Goal: Use online tool/utility: Utilize a website feature to perform a specific function

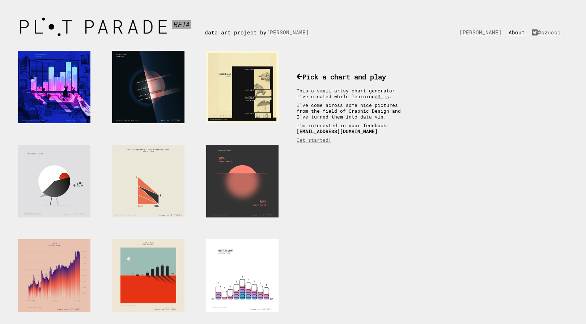
click at [520, 30] on link "About" at bounding box center [519, 32] width 20 height 7
click at [552, 33] on link "@szucsi" at bounding box center [548, 32] width 33 height 7
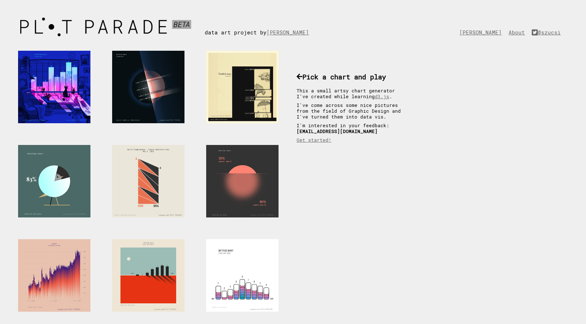
click at [75, 177] on div at bounding box center [54, 181] width 72 height 72
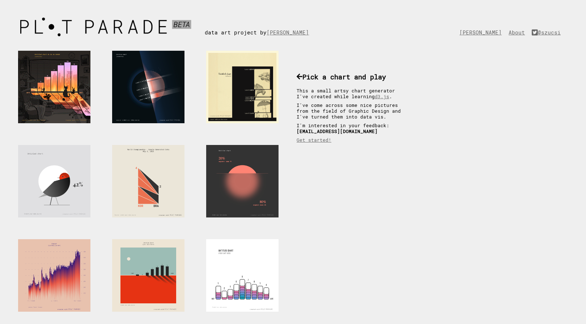
click at [74, 93] on div at bounding box center [54, 87] width 72 height 72
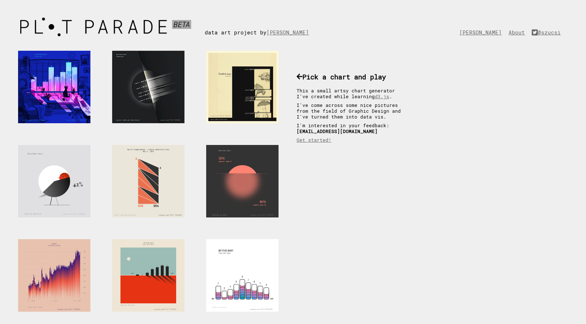
click at [182, 65] on div at bounding box center [148, 87] width 72 height 72
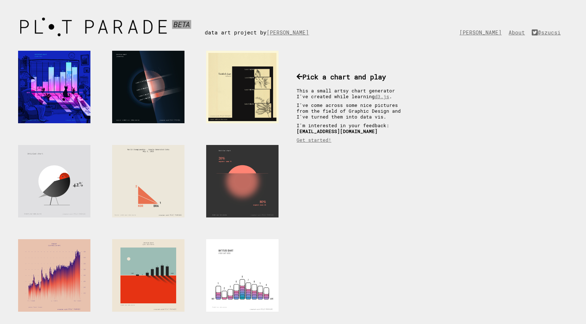
click at [252, 79] on div at bounding box center [242, 87] width 72 height 72
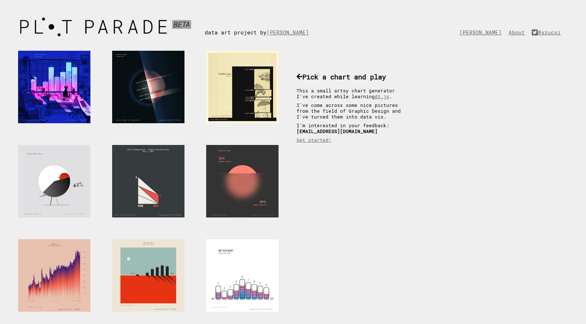
click at [145, 166] on div at bounding box center [148, 181] width 72 height 72
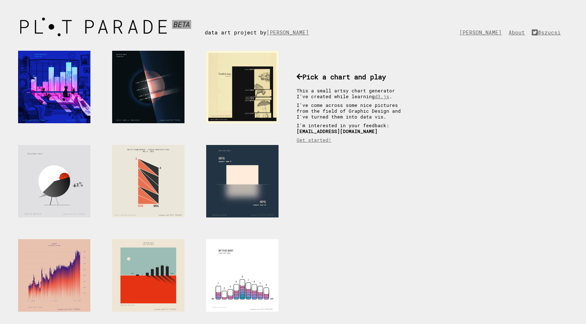
click at [234, 172] on div at bounding box center [242, 181] width 72 height 72
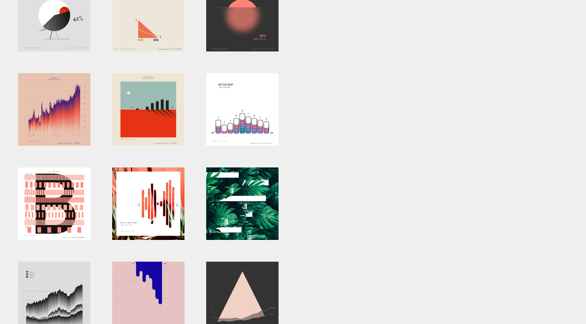
scroll to position [166, 0]
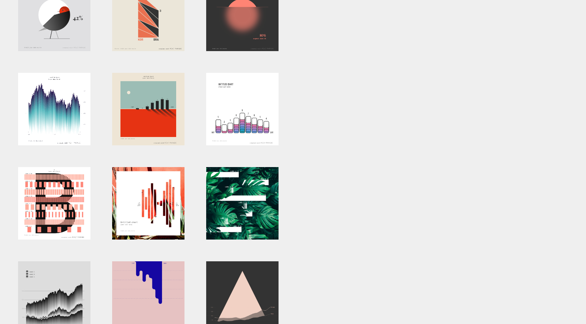
click at [79, 121] on div at bounding box center [54, 109] width 72 height 72
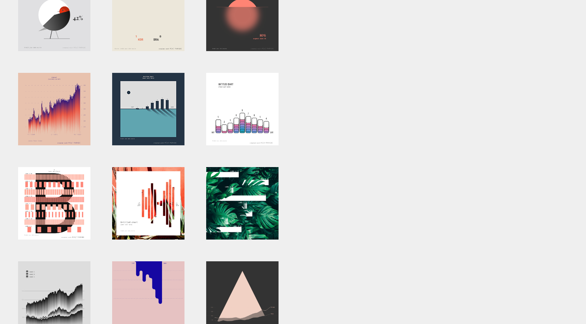
click at [149, 118] on div at bounding box center [148, 109] width 72 height 72
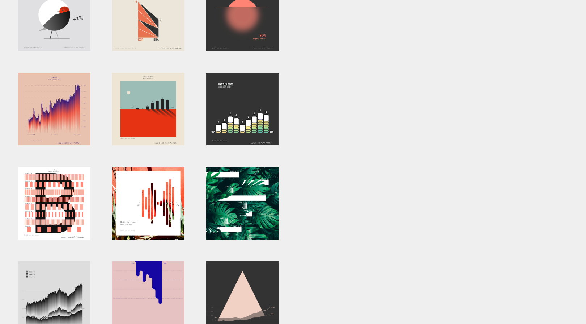
click at [245, 122] on div at bounding box center [242, 109] width 72 height 72
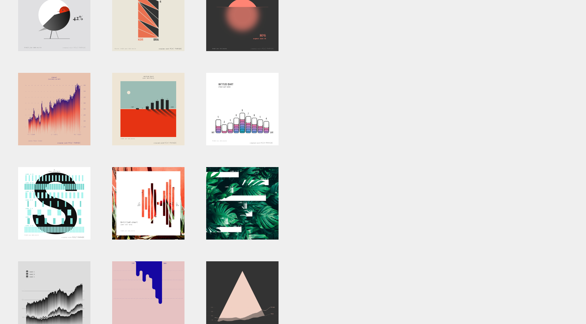
click at [59, 194] on div at bounding box center [54, 203] width 72 height 72
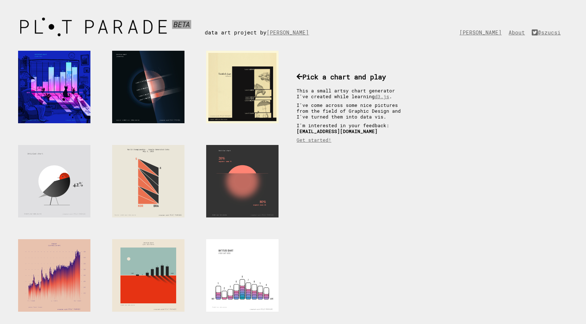
scroll to position [0, 0]
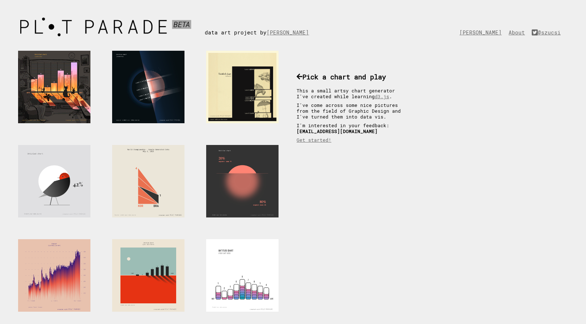
click at [61, 75] on div at bounding box center [54, 87] width 72 height 72
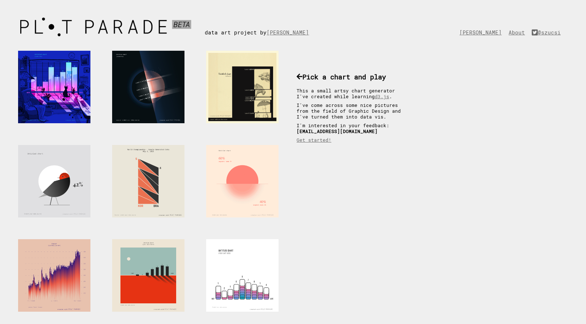
click at [256, 164] on div at bounding box center [242, 181] width 72 height 72
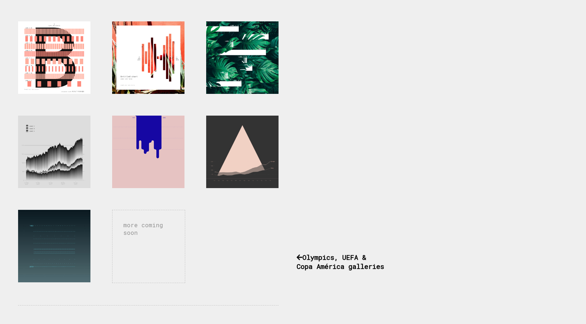
scroll to position [315, 0]
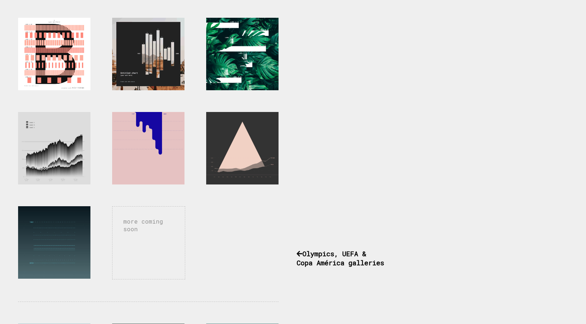
click at [157, 60] on div at bounding box center [148, 54] width 72 height 72
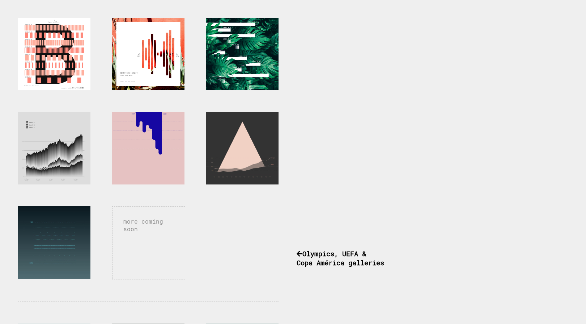
click at [245, 70] on div at bounding box center [242, 54] width 72 height 72
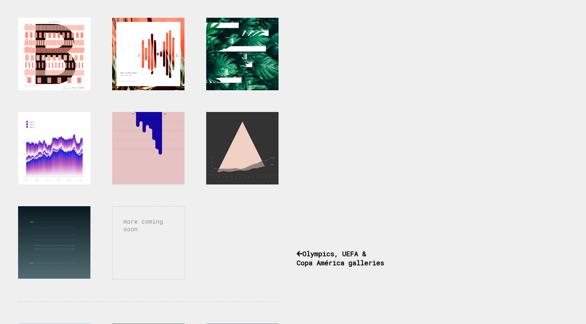
click at [63, 148] on div at bounding box center [54, 148] width 72 height 72
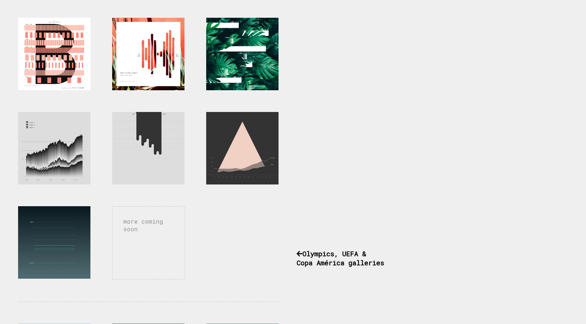
click at [160, 138] on div at bounding box center [148, 148] width 72 height 72
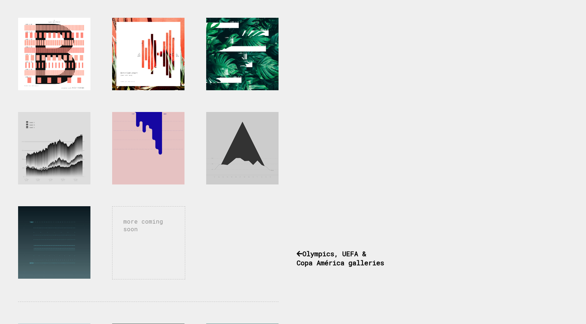
click at [223, 151] on div at bounding box center [242, 148] width 72 height 72
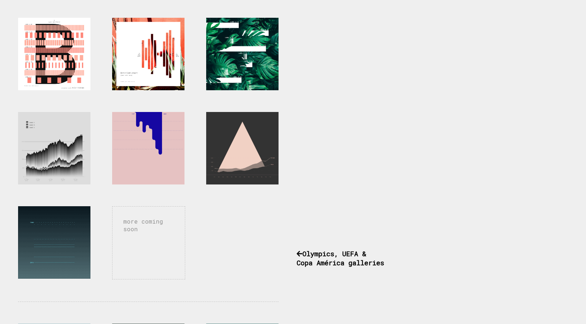
click at [44, 238] on div at bounding box center [54, 242] width 72 height 72
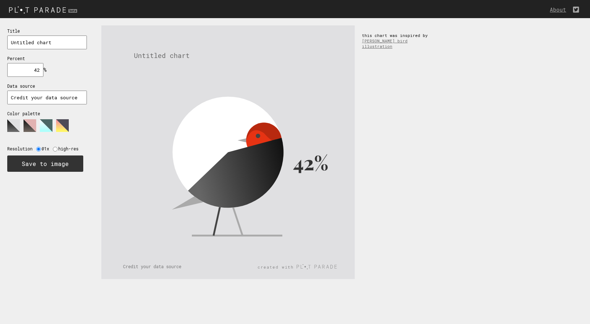
click at [298, 156] on text "42%" at bounding box center [310, 162] width 35 height 26
click at [254, 175] on icon at bounding box center [238, 178] width 115 height 81
click at [287, 175] on rect at bounding box center [227, 151] width 253 height 253
click at [266, 159] on icon at bounding box center [238, 178] width 115 height 81
click at [261, 132] on icon at bounding box center [224, 138] width 128 height 108
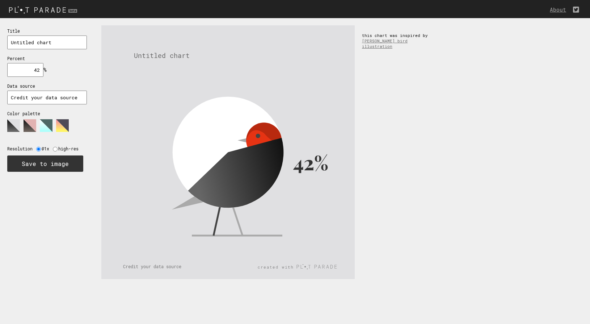
click at [40, 67] on input "42" at bounding box center [25, 70] width 36 height 14
type input "4"
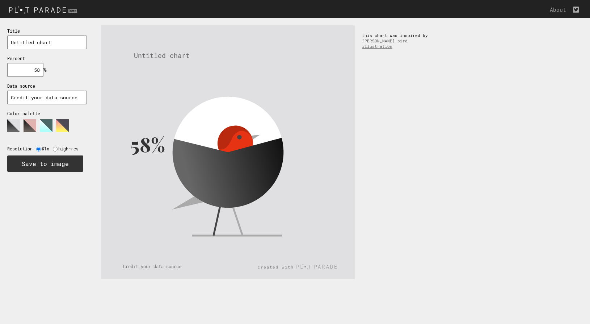
click at [48, 123] on polygon at bounding box center [46, 125] width 13 height 13
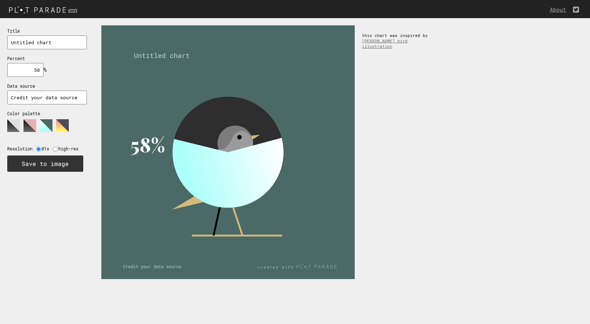
click at [33, 126] on polygon at bounding box center [30, 125] width 13 height 13
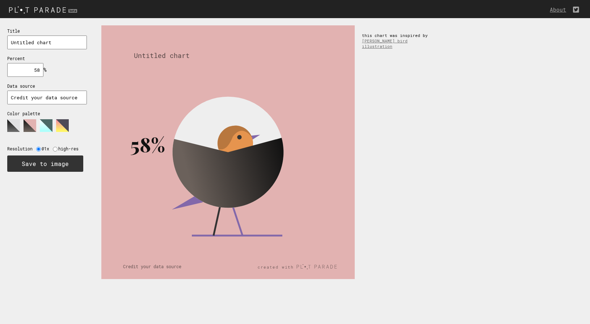
click at [64, 123] on polygon at bounding box center [62, 125] width 13 height 13
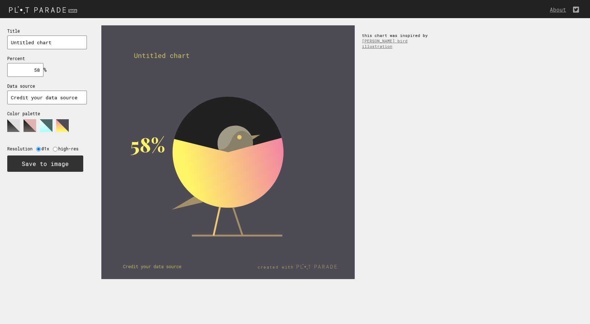
click at [11, 127] on polygon at bounding box center [13, 125] width 13 height 13
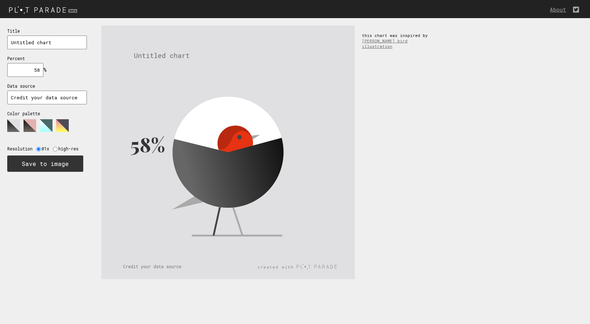
click at [50, 125] on polygon at bounding box center [46, 125] width 13 height 13
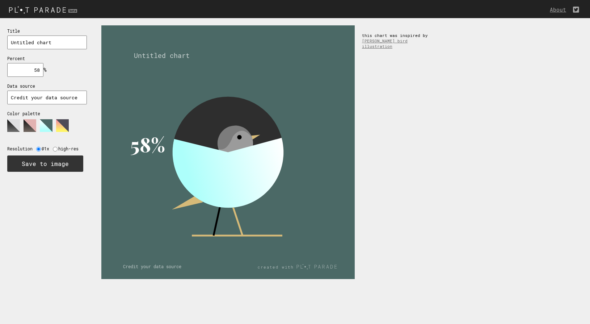
click at [63, 124] on polygon at bounding box center [62, 125] width 13 height 13
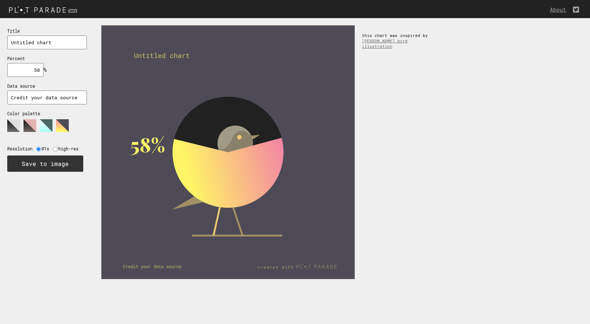
click at [29, 126] on polygon at bounding box center [30, 125] width 13 height 13
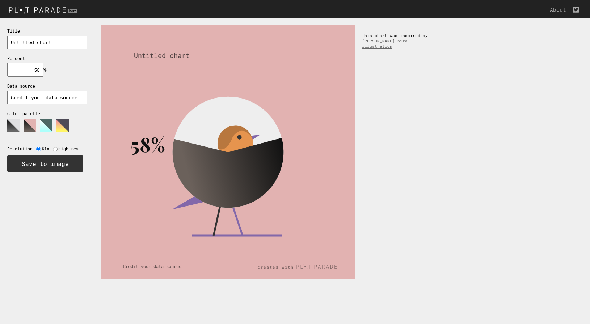
click at [13, 122] on polygon at bounding box center [13, 125] width 13 height 13
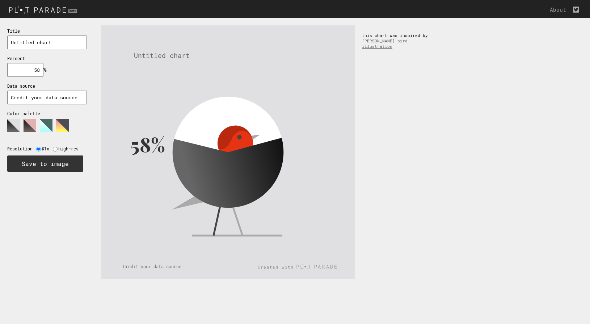
drag, startPoint x: 36, startPoint y: 70, endPoint x: 46, endPoint y: 68, distance: 10.4
click at [46, 68] on div "Title Untitled chart Percent 58 % needs to be between 0% and 100% Data source C…" at bounding box center [47, 99] width 94 height 163
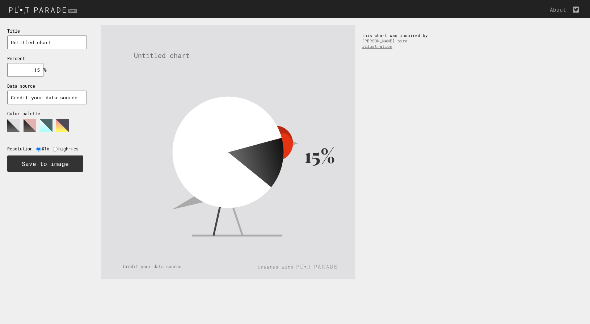
type input "1"
type input "2"
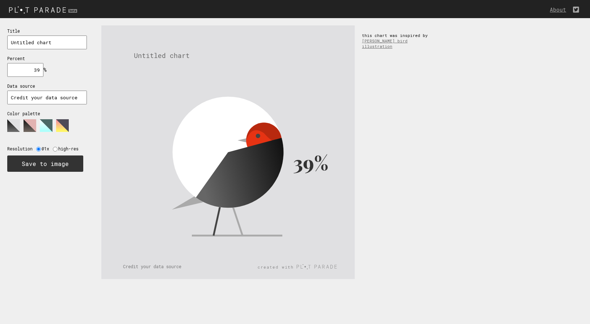
type input "3"
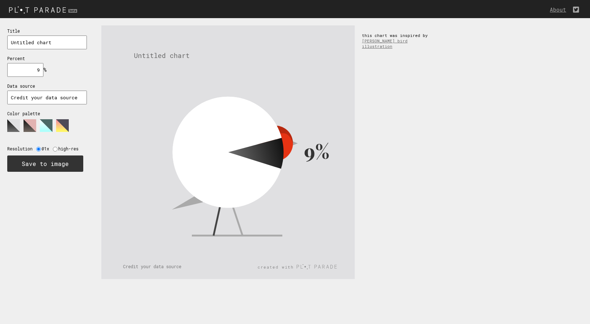
type input "92"
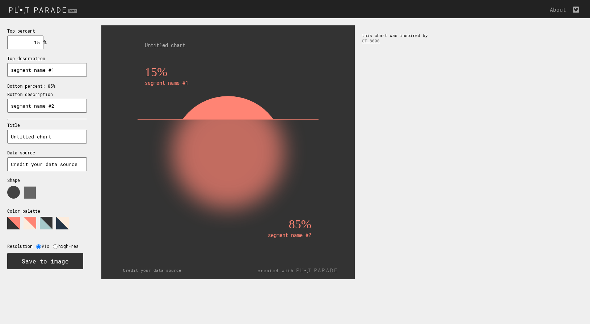
click at [16, 193] on use at bounding box center [13, 192] width 13 height 13
click at [30, 192] on use at bounding box center [30, 192] width 12 height 12
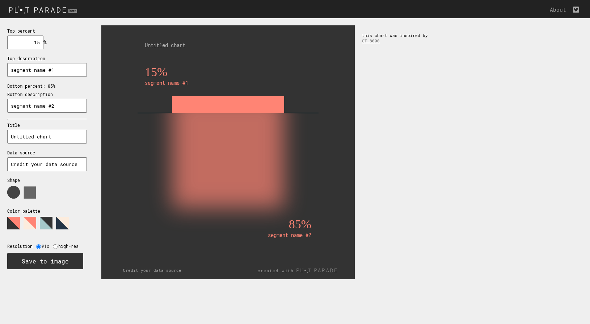
click at [11, 189] on use at bounding box center [13, 192] width 13 height 13
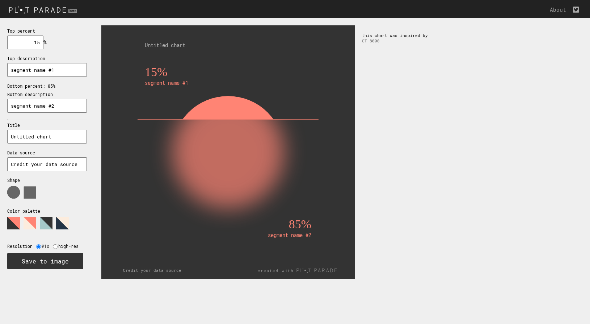
click at [19, 221] on polygon at bounding box center [13, 222] width 13 height 13
click at [35, 221] on polygon at bounding box center [30, 222] width 13 height 13
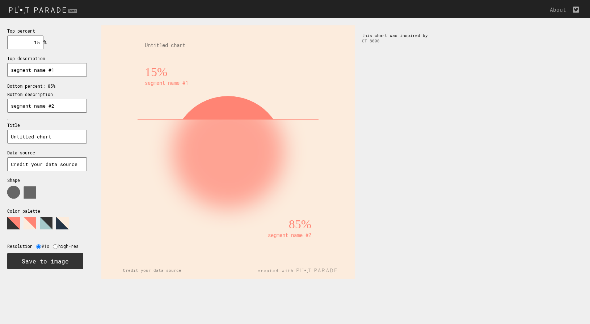
click at [46, 220] on polygon at bounding box center [46, 222] width 13 height 13
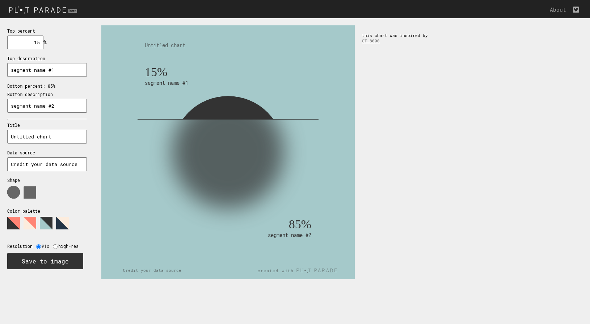
click at [66, 222] on polygon at bounding box center [62, 222] width 13 height 13
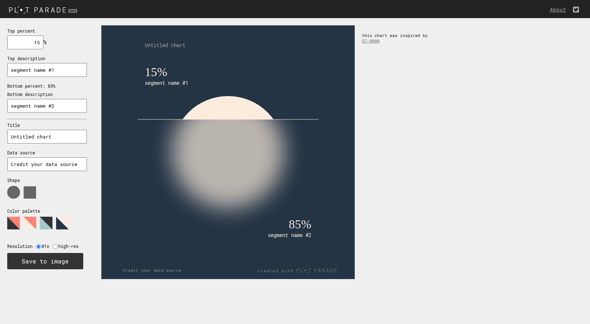
drag, startPoint x: 32, startPoint y: 42, endPoint x: 47, endPoint y: 42, distance: 14.8
click at [47, 42] on div "Top percent 15 % needs to be between 0% and 100% Top description segment name #…" at bounding box center [47, 148] width 94 height 260
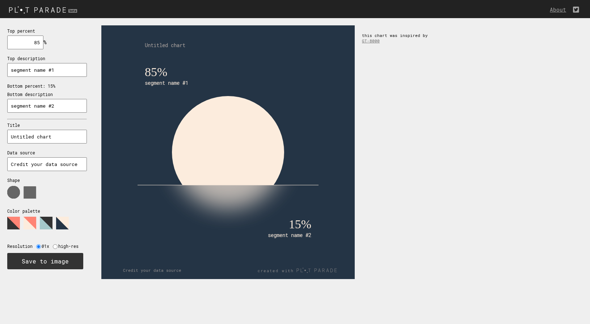
type input "8"
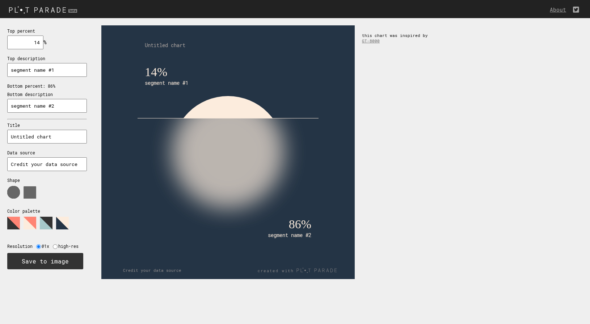
type input "1"
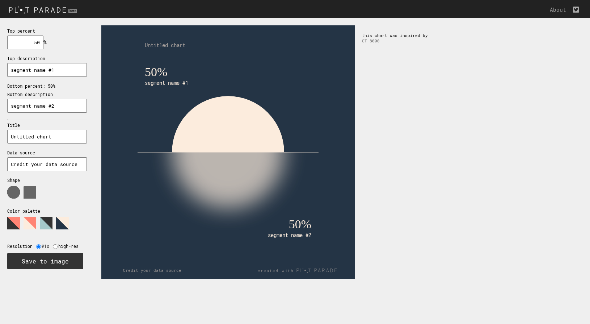
type input "5"
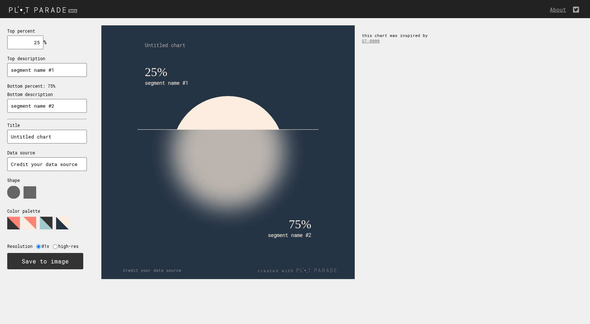
type input "25"
click at [30, 218] on polygon at bounding box center [30, 222] width 13 height 13
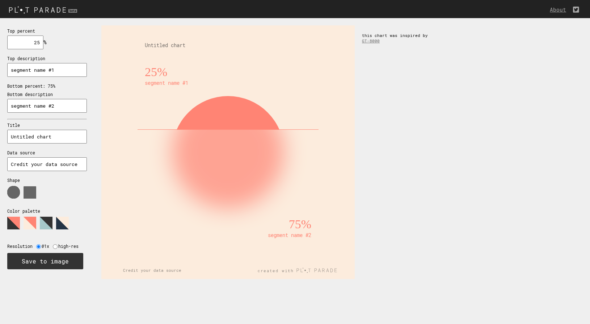
click at [56, 225] on icon at bounding box center [43, 225] width 72 height 18
click at [46, 222] on polygon at bounding box center [46, 222] width 13 height 13
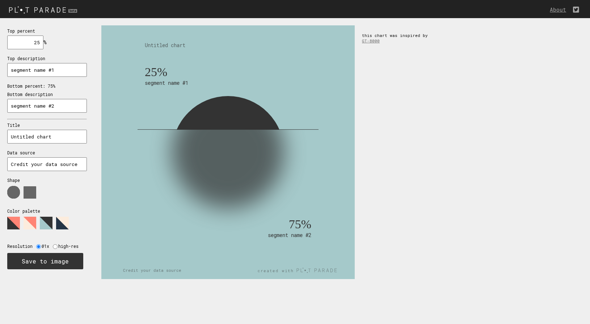
click at [59, 224] on polygon at bounding box center [62, 222] width 13 height 13
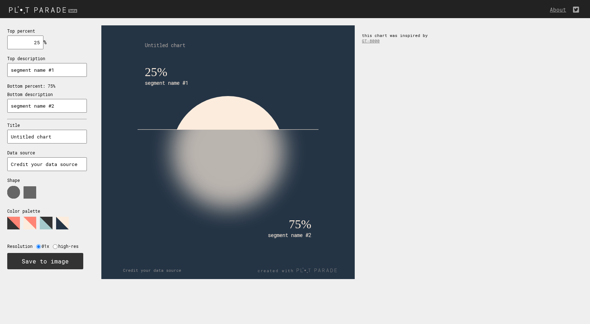
click at [12, 217] on polygon at bounding box center [13, 222] width 13 height 13
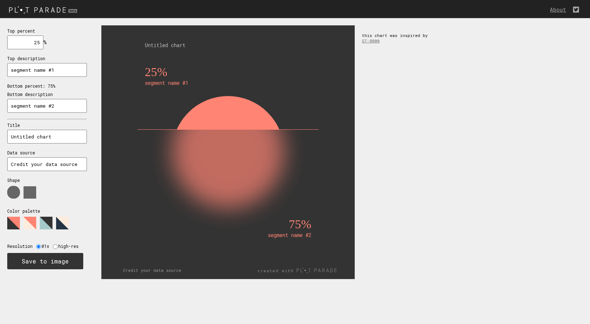
click at [67, 223] on polygon at bounding box center [62, 222] width 13 height 13
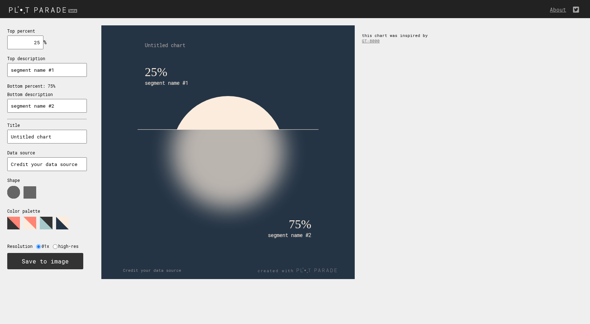
click at [11, 223] on polygon at bounding box center [13, 222] width 13 height 13
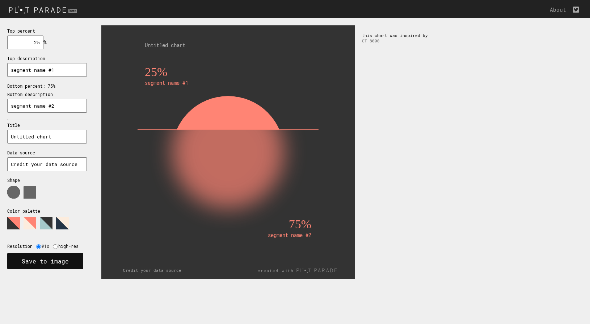
click at [48, 258] on button "Save to image" at bounding box center [45, 261] width 76 height 16
click at [55, 244] on input "radio" at bounding box center [55, 246] width 5 height 5
radio input "true"
click at [40, 244] on input "radio" at bounding box center [38, 246] width 5 height 5
radio input "true"
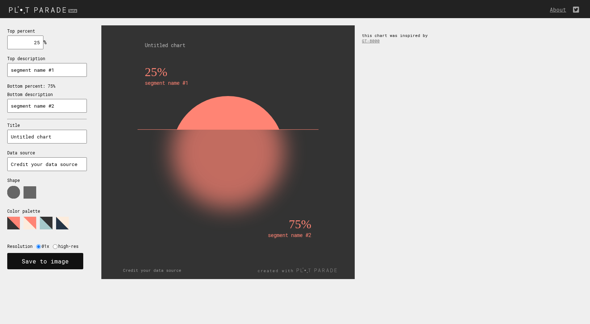
click at [72, 257] on button "Save to image" at bounding box center [45, 261] width 76 height 16
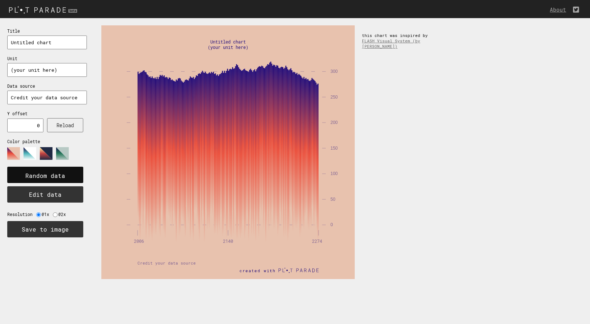
click at [59, 173] on text "Random data" at bounding box center [45, 176] width 40 height 8
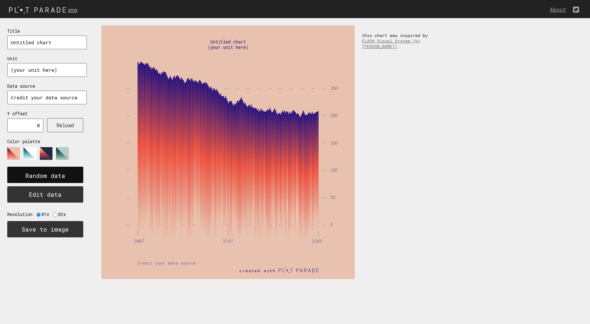
click at [59, 173] on text "Random data" at bounding box center [45, 176] width 40 height 8
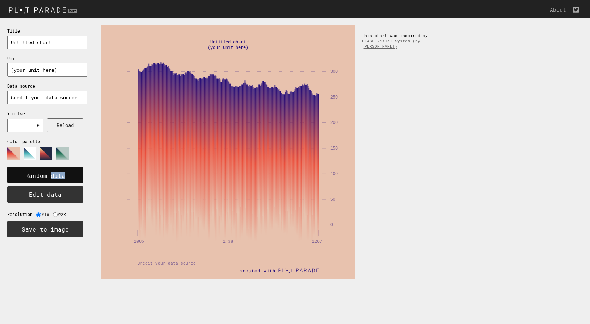
click at [59, 174] on text "Random data" at bounding box center [45, 176] width 40 height 8
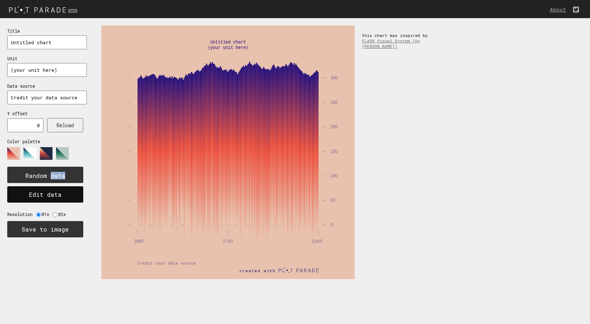
click at [60, 196] on button "Edit data" at bounding box center [45, 194] width 76 height 16
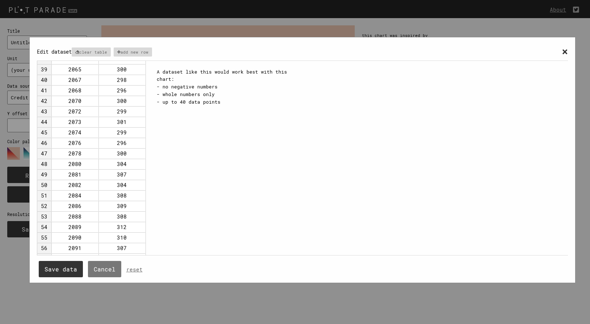
scroll to position [461, 0]
click at [564, 50] on span "×" at bounding box center [565, 51] width 6 height 13
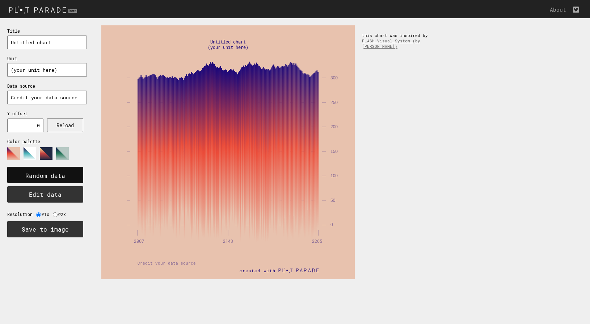
click at [58, 172] on text "Random data" at bounding box center [45, 176] width 40 height 8
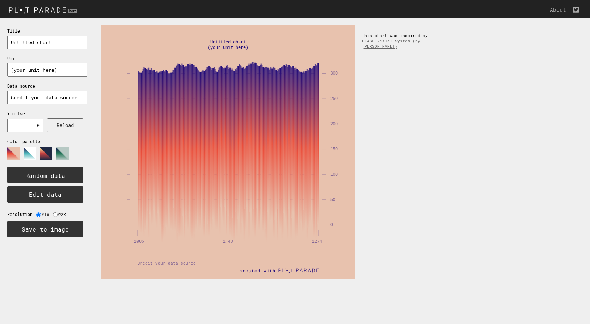
click at [28, 150] on polygon at bounding box center [30, 153] width 13 height 13
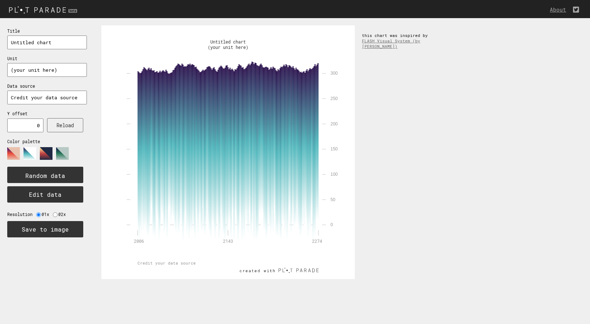
click at [48, 152] on polygon at bounding box center [46, 153] width 13 height 13
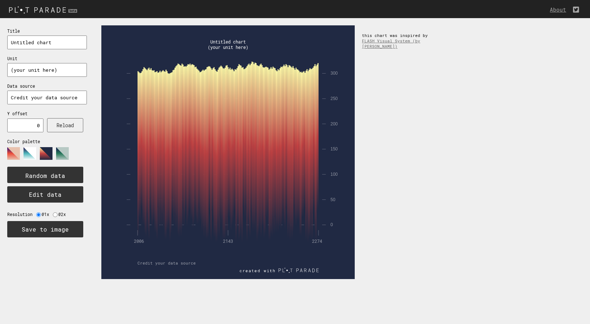
click at [63, 151] on polygon at bounding box center [62, 153] width 13 height 13
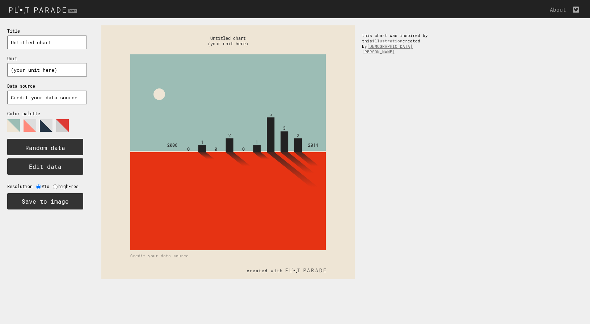
click at [31, 127] on polygon at bounding box center [30, 125] width 13 height 13
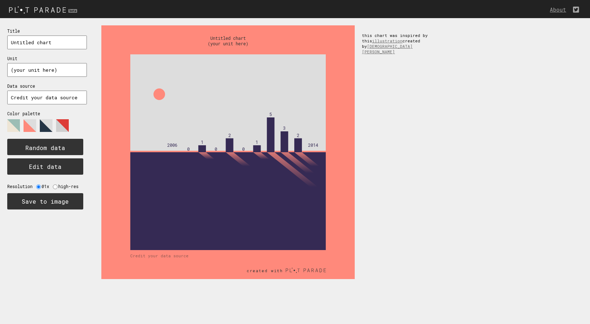
click at [47, 122] on polygon at bounding box center [46, 125] width 13 height 13
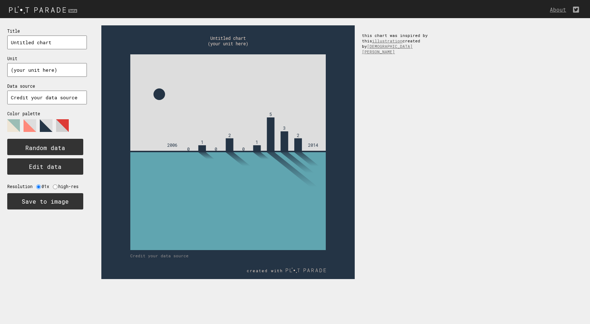
click at [64, 124] on polygon at bounding box center [62, 125] width 13 height 13
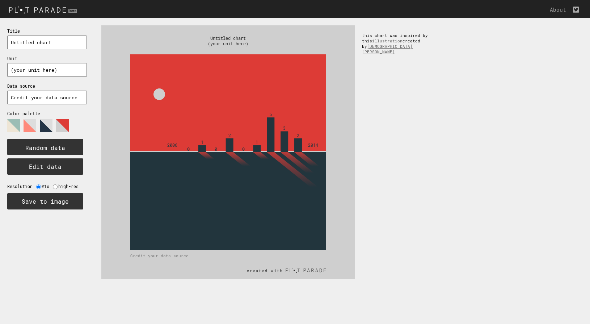
click at [8, 128] on polygon at bounding box center [13, 125] width 13 height 13
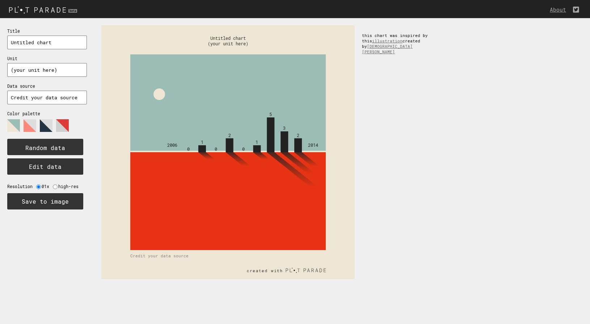
click at [48, 125] on polygon at bounding box center [46, 125] width 13 height 13
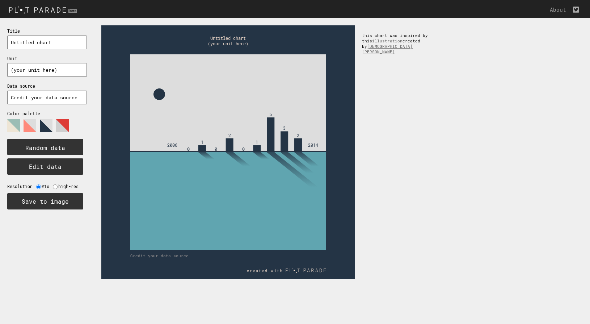
click at [32, 123] on polygon at bounding box center [30, 125] width 13 height 13
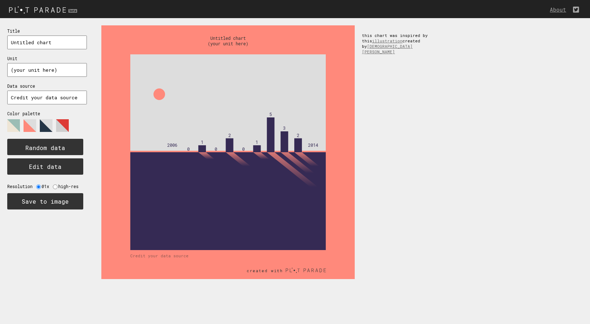
click at [64, 125] on polygon at bounding box center [62, 125] width 13 height 13
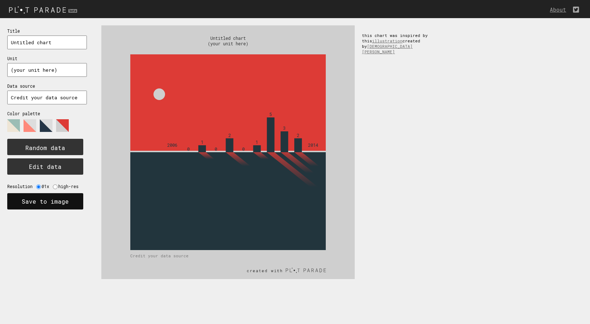
click at [57, 199] on button "Save to image" at bounding box center [45, 201] width 76 height 16
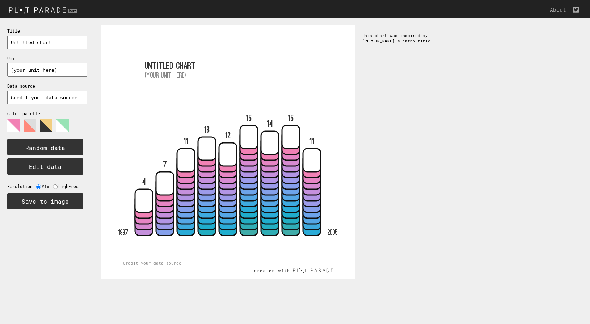
click at [409, 42] on link "[PERSON_NAME]'s intro title" at bounding box center [396, 40] width 68 height 5
click at [28, 125] on polygon at bounding box center [30, 125] width 13 height 13
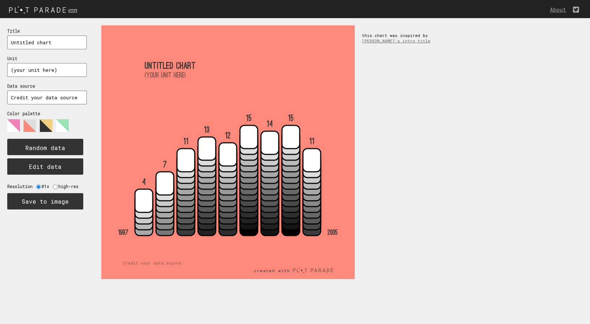
click at [48, 125] on polygon at bounding box center [46, 125] width 13 height 13
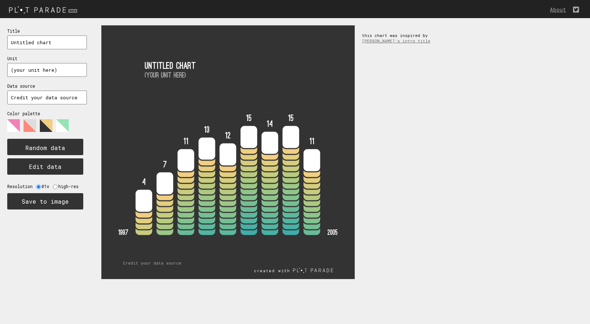
click at [64, 124] on polygon at bounding box center [62, 125] width 13 height 13
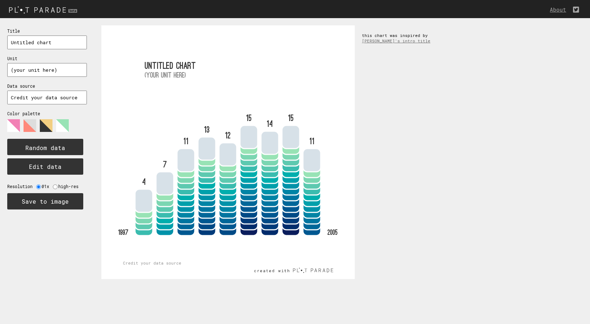
click at [14, 123] on polygon at bounding box center [13, 125] width 13 height 13
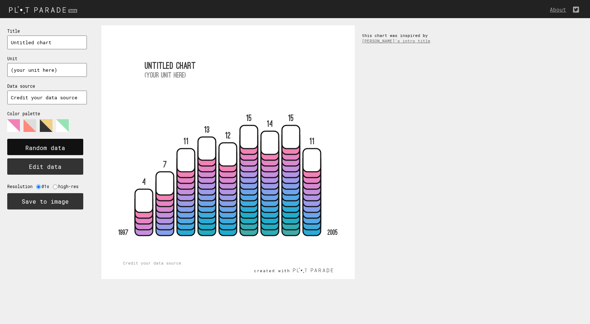
click at [46, 140] on rect at bounding box center [45, 147] width 76 height 16
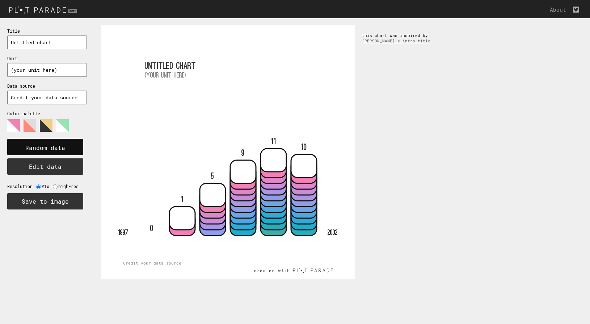
click at [46, 140] on rect at bounding box center [45, 147] width 76 height 16
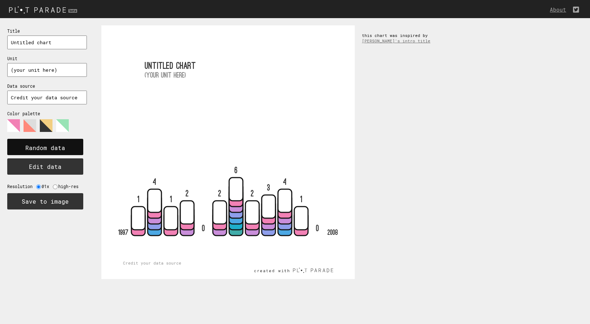
click at [46, 140] on rect at bounding box center [45, 147] width 76 height 16
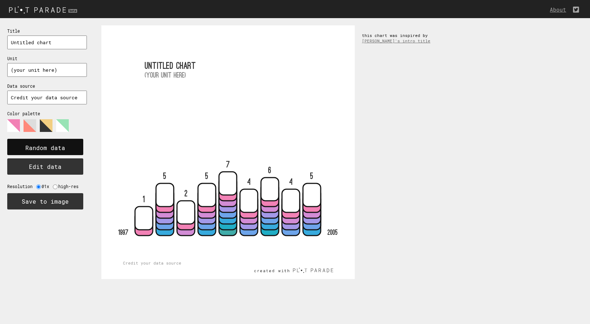
click at [46, 141] on rect at bounding box center [45, 147] width 76 height 16
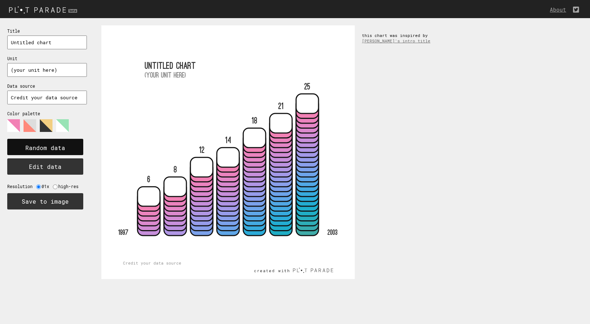
click at [46, 141] on rect at bounding box center [45, 147] width 76 height 16
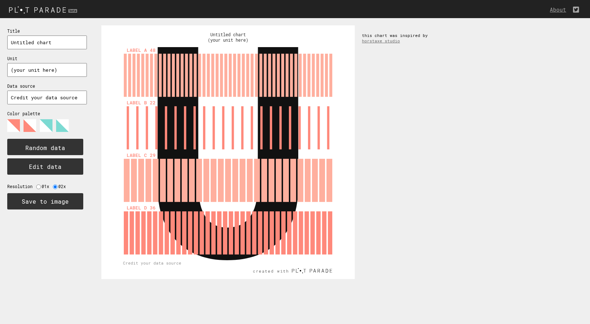
click at [35, 125] on polygon at bounding box center [30, 125] width 13 height 13
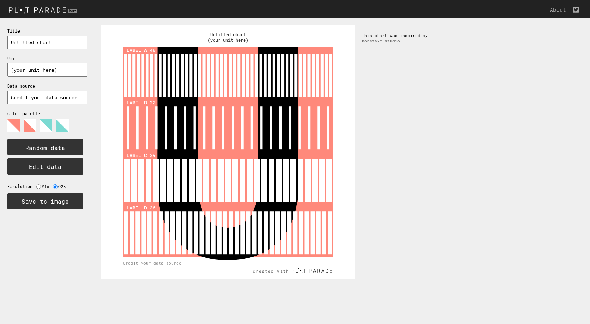
click at [45, 126] on polygon at bounding box center [46, 125] width 13 height 13
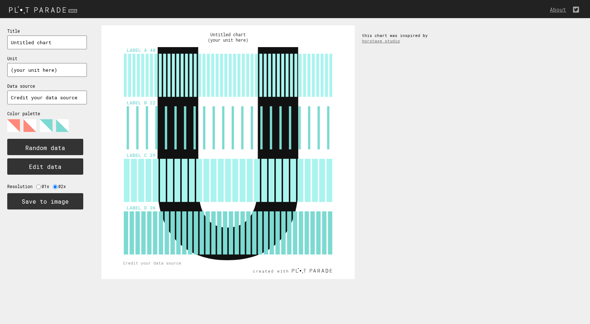
click at [59, 127] on polygon at bounding box center [62, 125] width 13 height 13
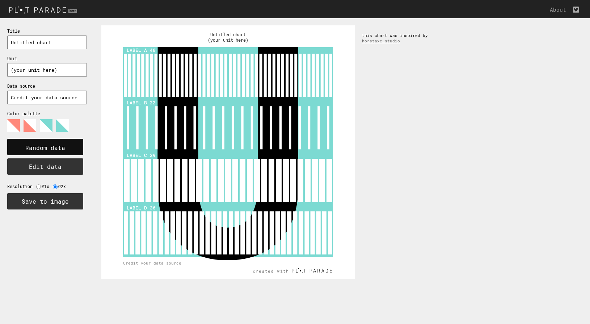
click at [47, 147] on text "Random data" at bounding box center [45, 148] width 40 height 8
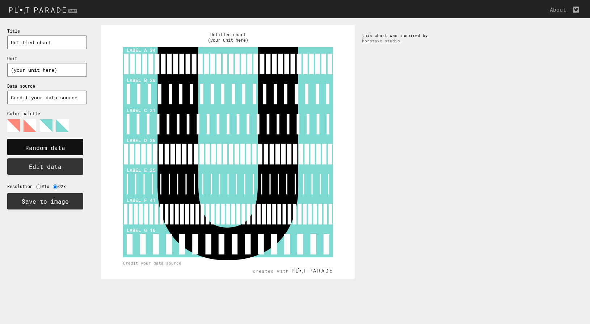
click at [47, 147] on text "Random data" at bounding box center [45, 148] width 40 height 8
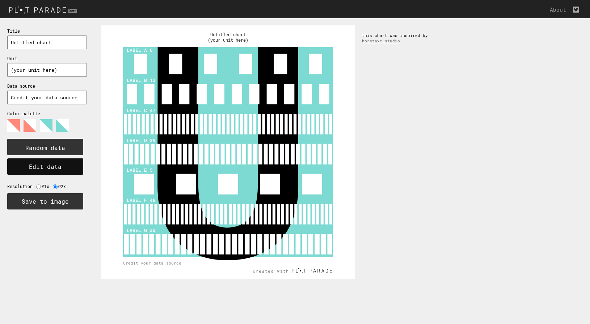
click at [47, 164] on button "Edit data" at bounding box center [45, 166] width 76 height 16
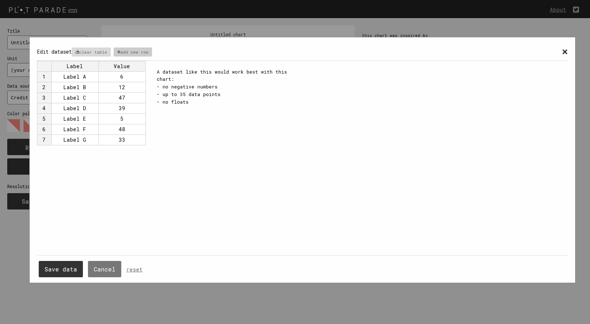
click at [147, 51] on p "add new row" at bounding box center [133, 51] width 39 height 9
click at [562, 54] on span "×" at bounding box center [565, 51] width 6 height 13
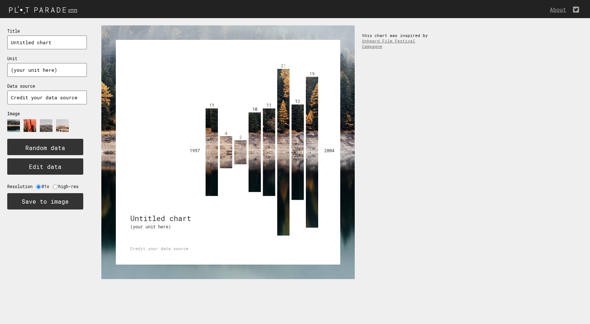
click at [28, 121] on image at bounding box center [30, 125] width 13 height 13
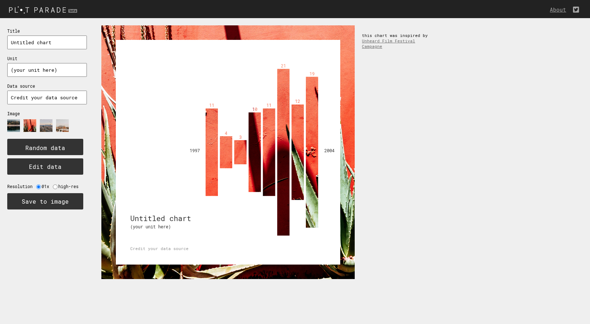
click at [41, 123] on image at bounding box center [46, 125] width 13 height 13
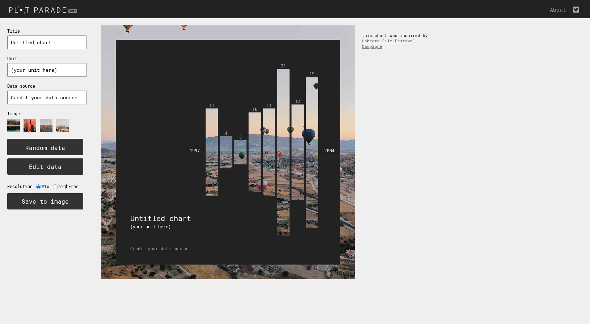
click at [62, 120] on image at bounding box center [62, 125] width 13 height 13
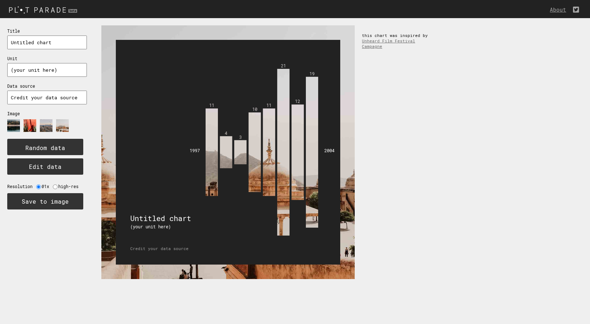
click at [13, 122] on image at bounding box center [13, 125] width 13 height 13
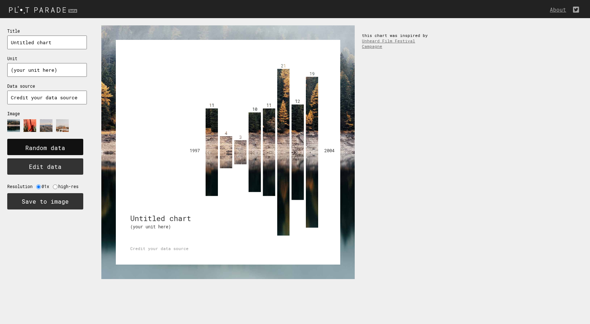
click at [29, 144] on text "Random data" at bounding box center [45, 148] width 40 height 8
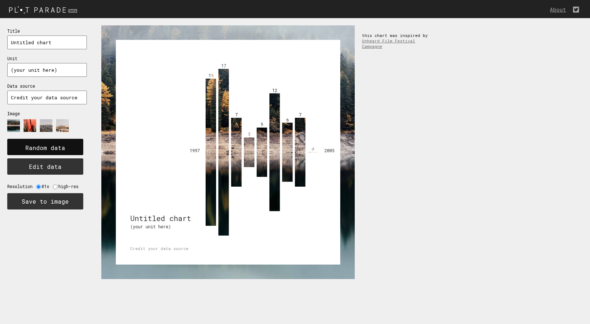
click at [29, 144] on text "Random data" at bounding box center [45, 148] width 40 height 8
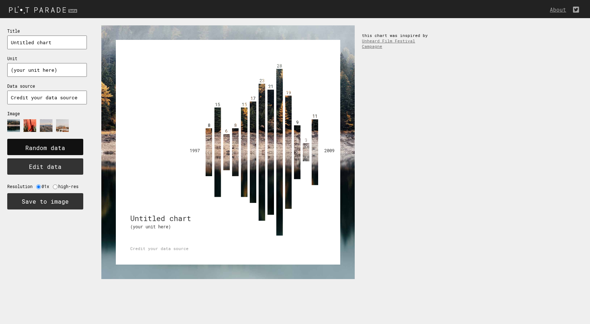
click at [29, 144] on text "Random data" at bounding box center [45, 148] width 40 height 8
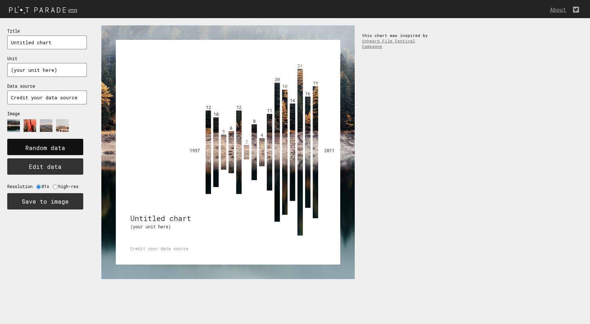
click at [30, 144] on text "Random data" at bounding box center [45, 148] width 40 height 8
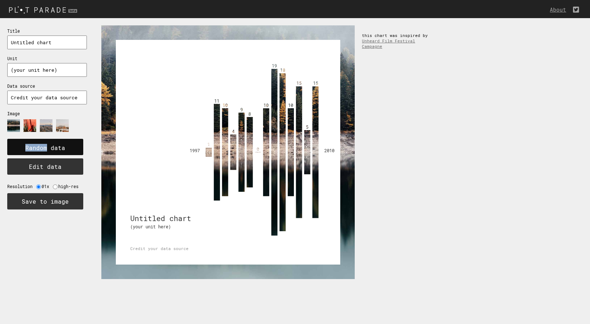
click at [30, 144] on text "Random data" at bounding box center [45, 148] width 40 height 8
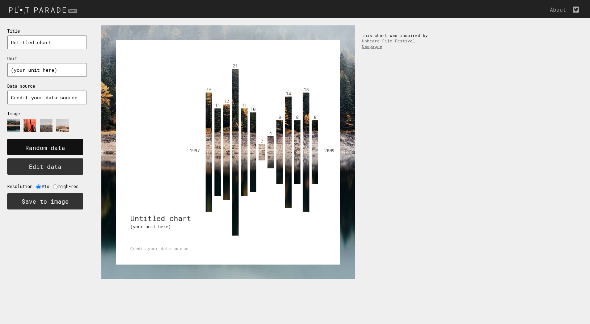
click at [30, 144] on text "Random data" at bounding box center [45, 148] width 40 height 8
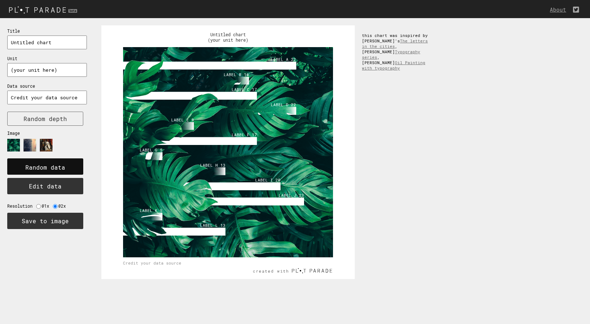
click at [67, 160] on rect at bounding box center [45, 166] width 76 height 16
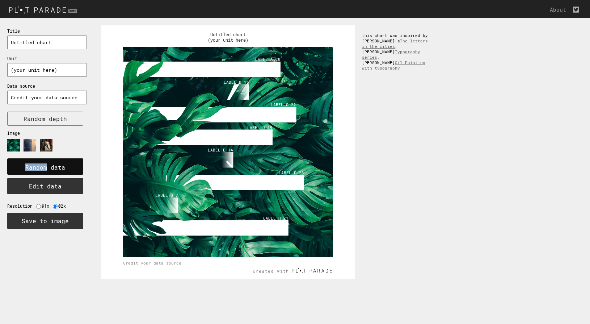
click at [67, 161] on rect at bounding box center [45, 166] width 76 height 16
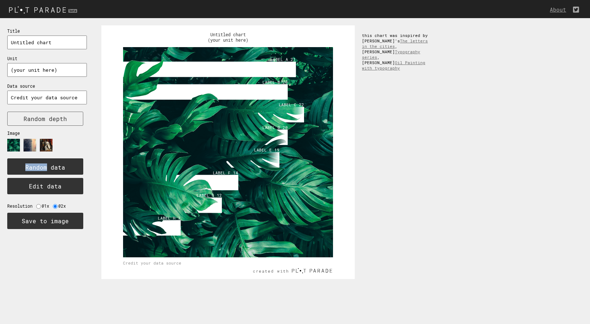
click at [29, 141] on image at bounding box center [30, 145] width 13 height 13
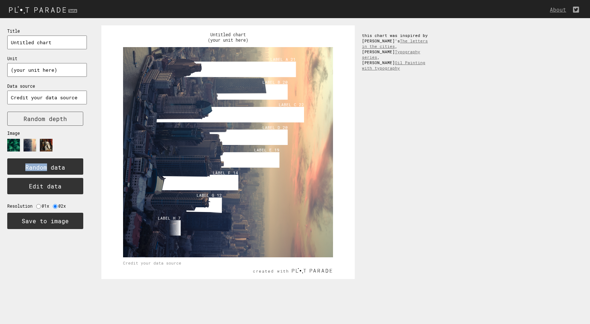
click at [52, 142] on image at bounding box center [46, 145] width 13 height 13
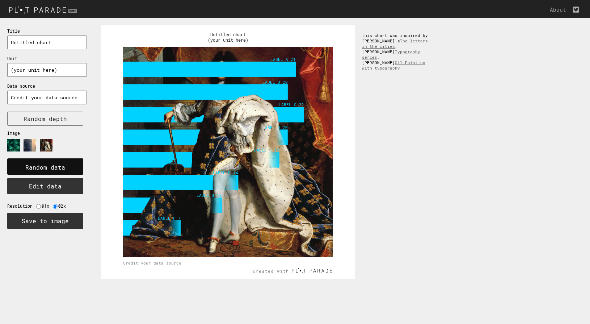
click at [56, 163] on text "Random data" at bounding box center [45, 167] width 40 height 8
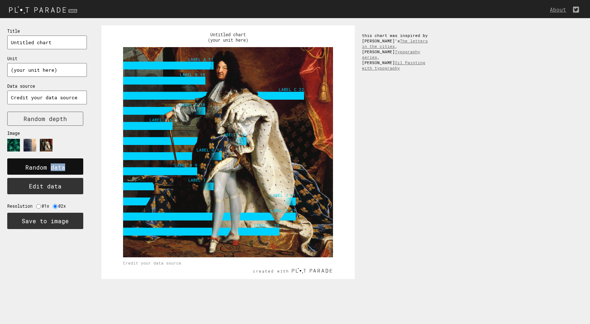
click at [56, 163] on text "Random data" at bounding box center [45, 167] width 40 height 8
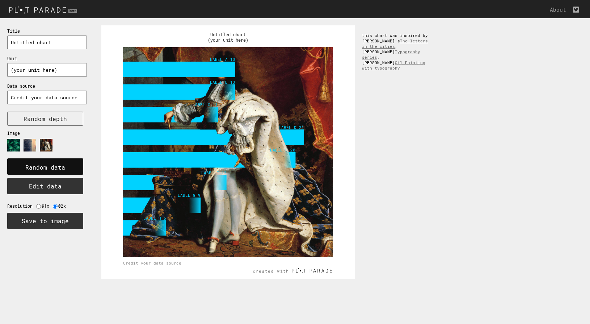
click at [56, 163] on text "Random data" at bounding box center [45, 167] width 40 height 8
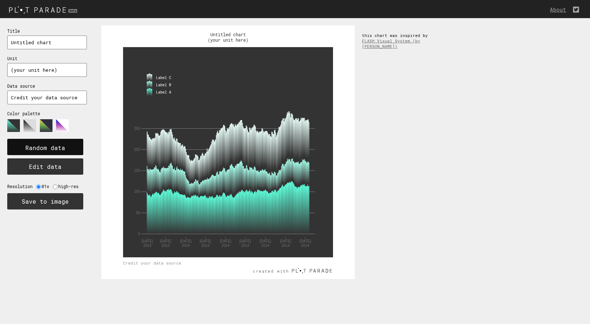
click at [62, 140] on rect at bounding box center [45, 147] width 76 height 16
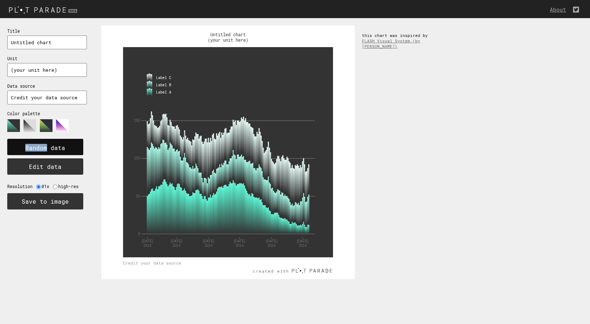
click at [62, 140] on rect at bounding box center [45, 147] width 76 height 16
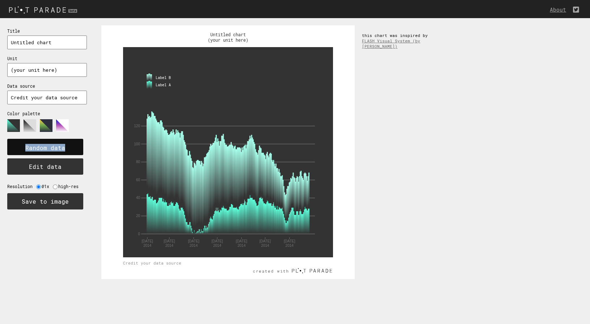
click at [62, 140] on rect at bounding box center [45, 147] width 76 height 16
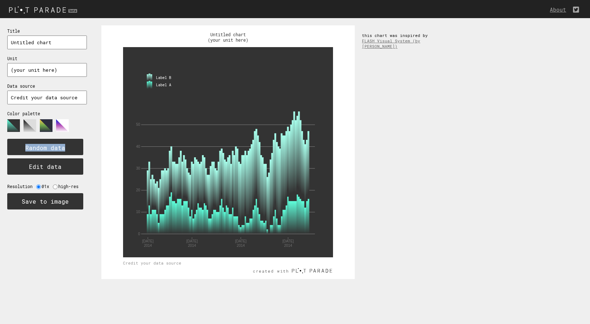
click at [60, 125] on polygon at bounding box center [62, 125] width 13 height 13
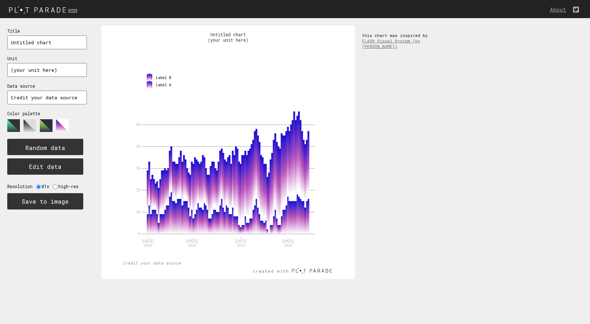
click at [47, 124] on polygon at bounding box center [46, 125] width 13 height 13
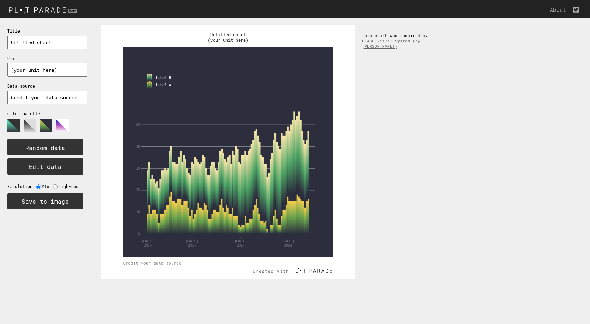
click at [28, 121] on polygon at bounding box center [30, 125] width 13 height 13
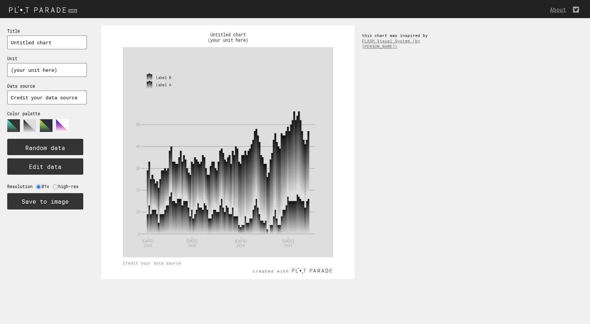
click at [5, 122] on div "Title Untitled chart Unit (your unit here) Data source Credit your data source …" at bounding box center [47, 118] width 94 height 200
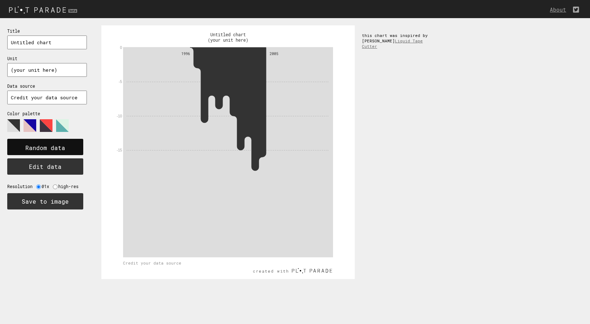
click at [60, 144] on text "Random data" at bounding box center [45, 148] width 40 height 8
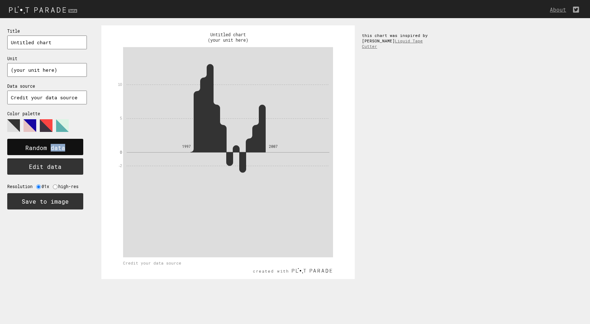
click at [60, 144] on text "Random data" at bounding box center [45, 148] width 40 height 8
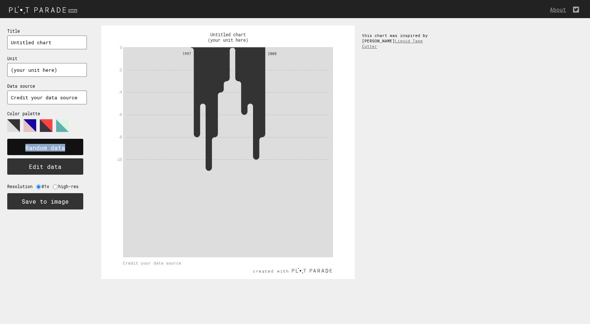
click at [60, 144] on text "Random data" at bounding box center [45, 148] width 40 height 8
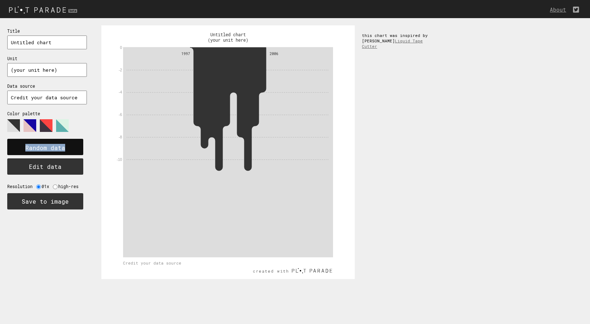
click at [60, 144] on text "Random data" at bounding box center [45, 148] width 40 height 8
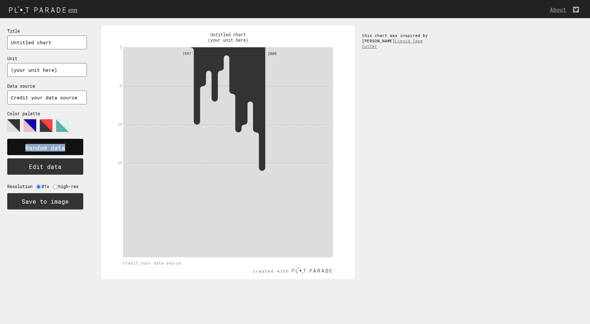
click at [60, 144] on text "Random data" at bounding box center [45, 148] width 40 height 8
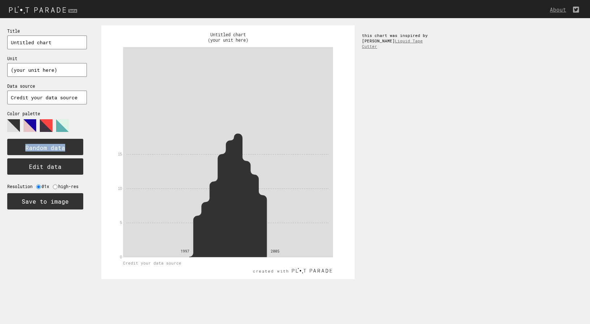
click at [40, 119] on polygon at bounding box center [46, 125] width 13 height 13
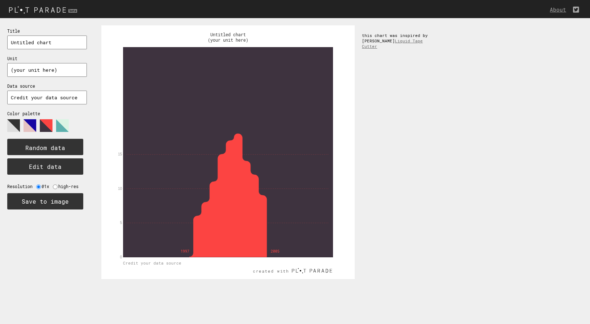
click at [27, 122] on polygon at bounding box center [30, 125] width 13 height 13
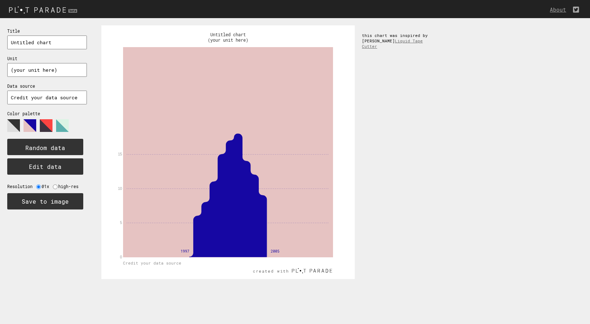
click at [13, 123] on polygon at bounding box center [13, 125] width 13 height 13
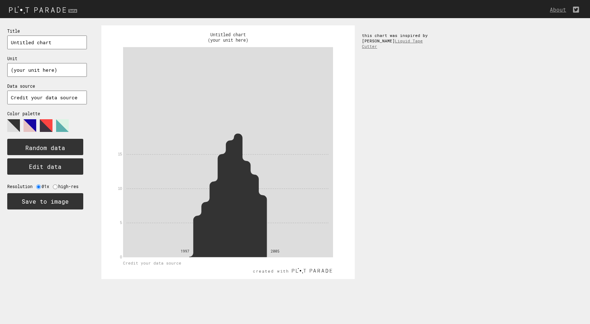
click at [65, 123] on polygon at bounding box center [62, 125] width 13 height 13
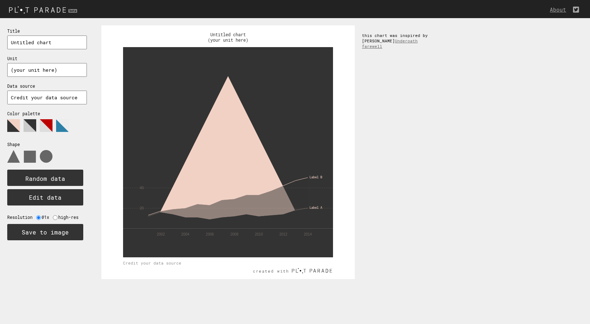
click at [25, 122] on polygon at bounding box center [30, 125] width 13 height 13
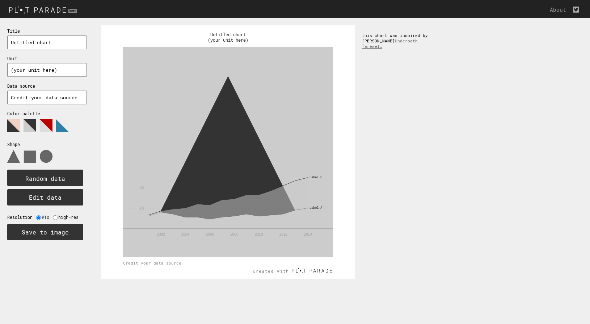
click at [48, 121] on polygon at bounding box center [46, 125] width 13 height 13
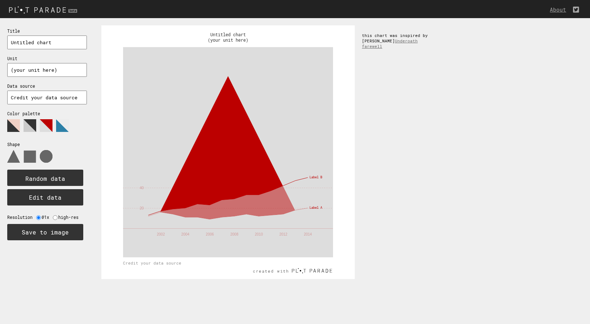
click at [56, 123] on polygon at bounding box center [62, 125] width 13 height 13
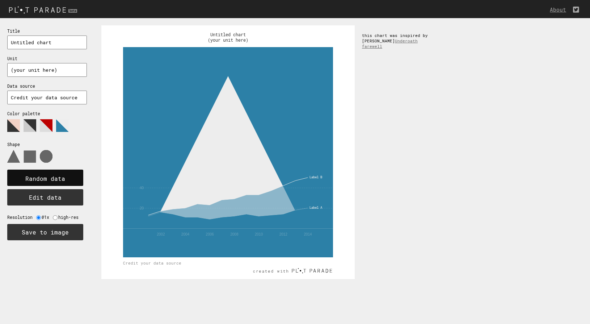
click at [50, 172] on rect at bounding box center [45, 177] width 76 height 16
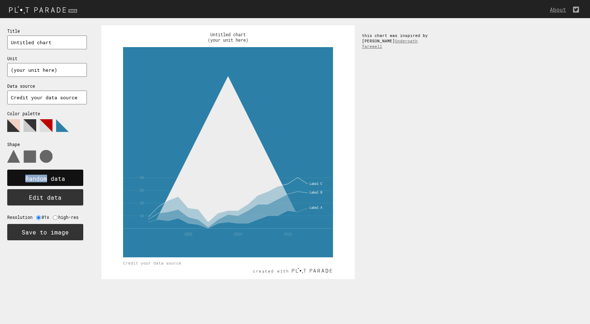
click at [50, 172] on rect at bounding box center [45, 177] width 76 height 16
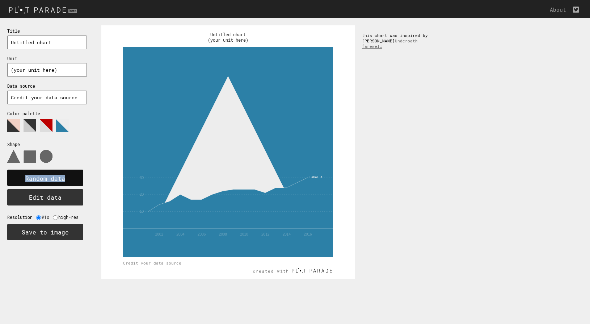
click at [50, 172] on rect at bounding box center [45, 177] width 76 height 16
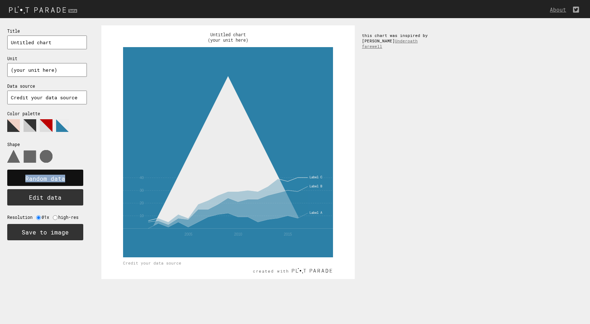
click at [50, 172] on rect at bounding box center [45, 177] width 76 height 16
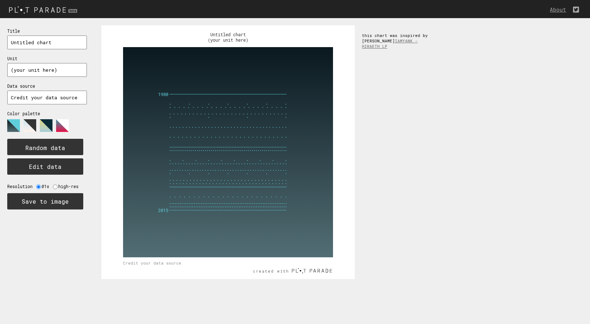
click at [34, 126] on polygon at bounding box center [30, 125] width 13 height 13
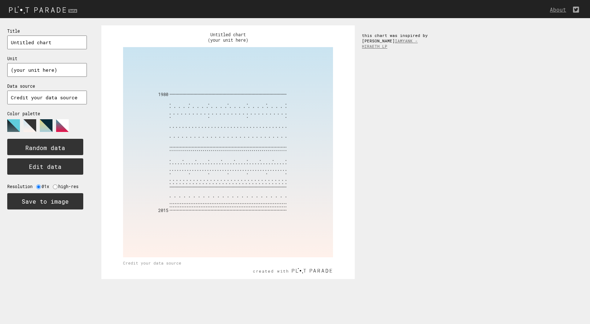
click at [44, 127] on polygon at bounding box center [46, 125] width 13 height 13
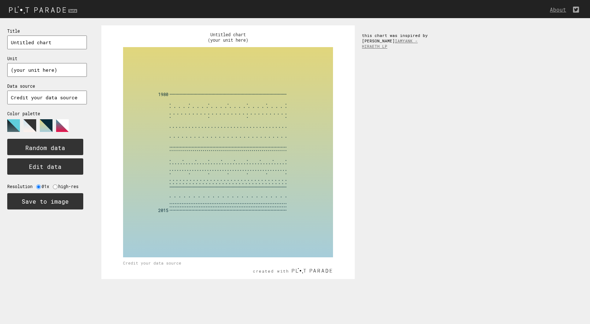
click at [57, 127] on polygon at bounding box center [62, 125] width 13 height 13
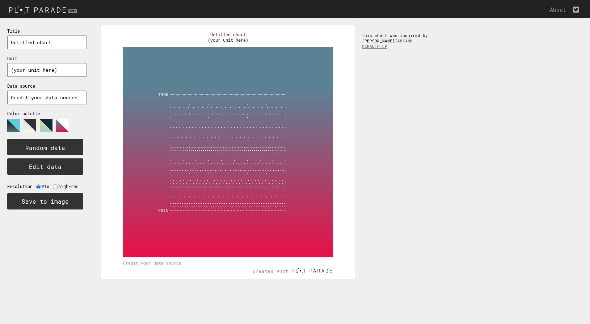
click at [9, 125] on polygon at bounding box center [13, 125] width 13 height 13
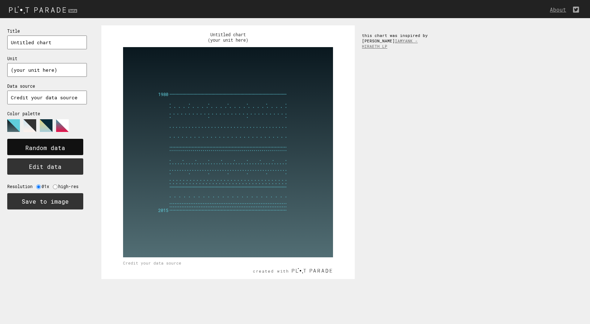
click at [27, 144] on text "Random data" at bounding box center [45, 148] width 40 height 8
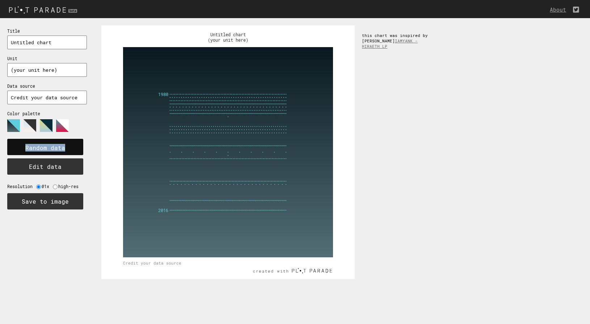
click at [27, 144] on text "Random data" at bounding box center [45, 148] width 40 height 8
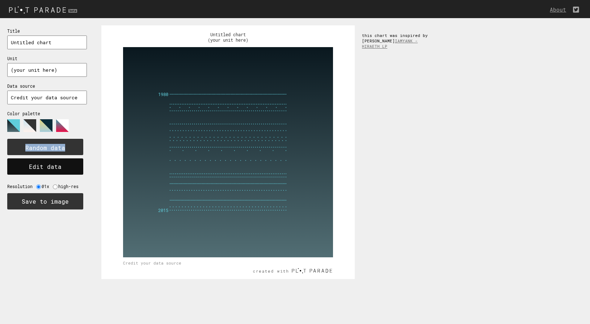
click at [58, 164] on button "Edit data" at bounding box center [45, 166] width 76 height 16
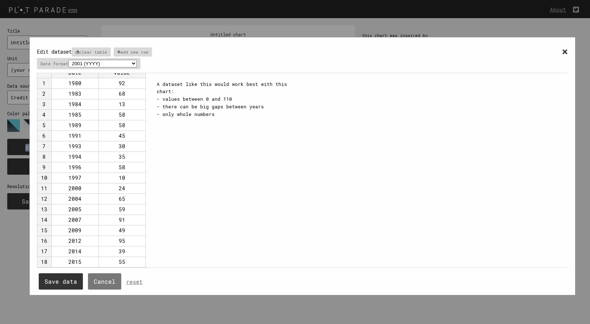
scroll to position [9, 0]
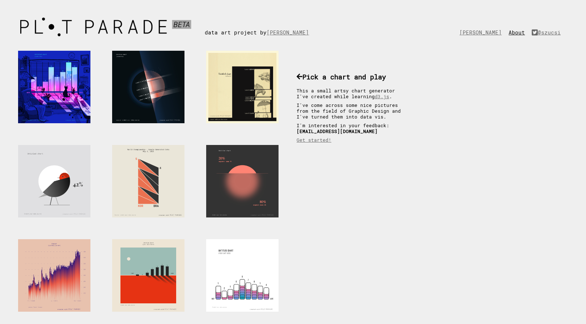
click at [520, 33] on link "About" at bounding box center [519, 32] width 20 height 7
click at [490, 31] on link "[PERSON_NAME]" at bounding box center [483, 32] width 46 height 7
